Goal: Check status: Check status

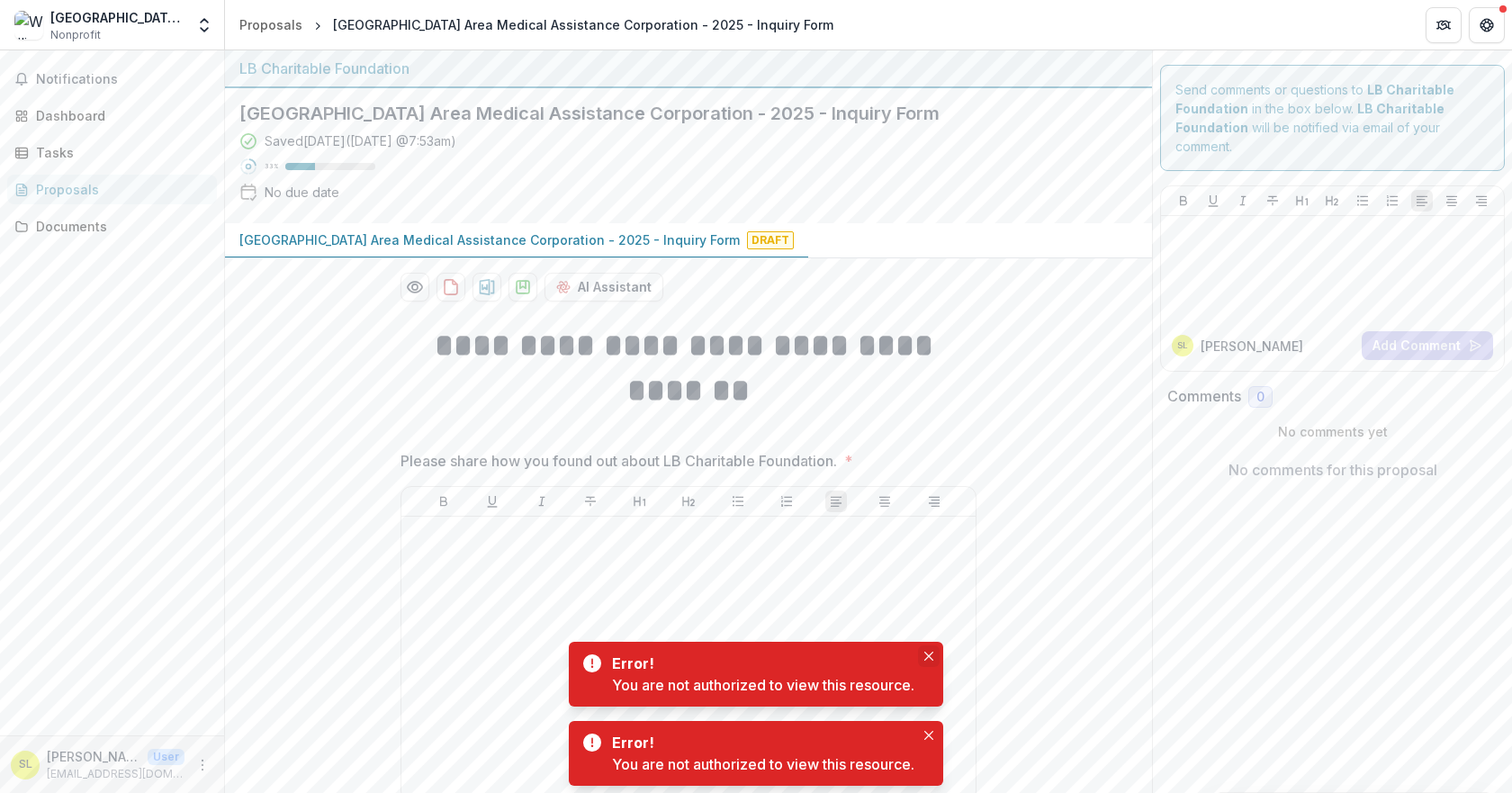
click at [927, 662] on button "Close" at bounding box center [929, 656] width 22 height 22
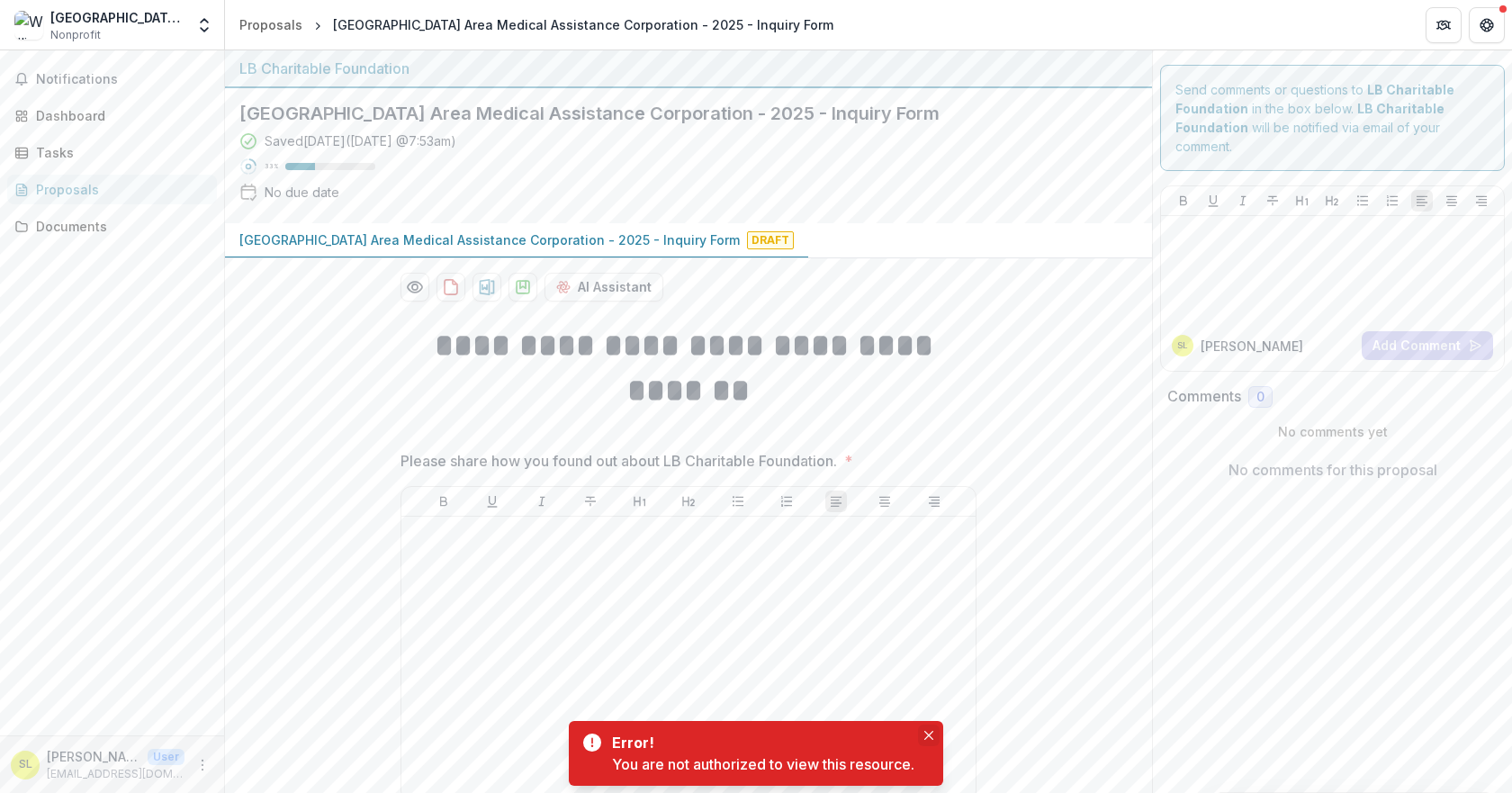
click at [927, 738] on icon "Close" at bounding box center [929, 736] width 9 height 9
